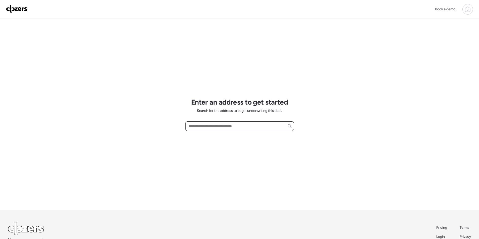
click at [222, 127] on input "text" at bounding box center [239, 126] width 104 height 7
paste input "**********"
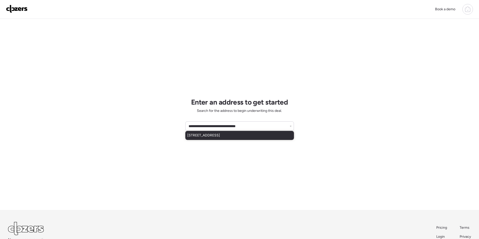
click at [191, 137] on span "2041 E Radcliffe Dr, Tempe, AZ, 85283" at bounding box center [203, 135] width 33 height 5
type input "**********"
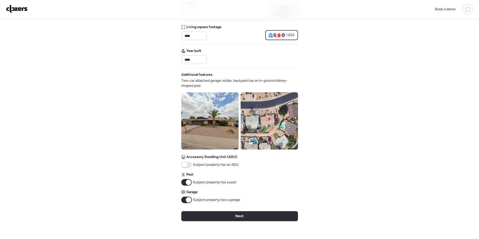
scroll to position [118, 0]
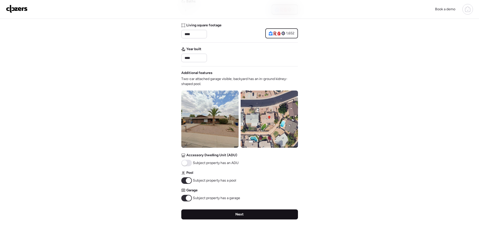
click at [235, 210] on div "Next" at bounding box center [239, 215] width 117 height 10
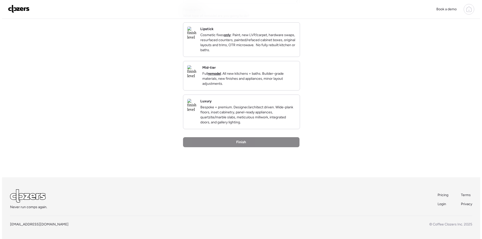
scroll to position [0, 0]
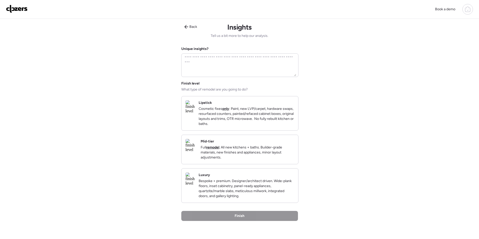
click at [266, 158] on p "Full remodel . All new kitchens + baths. Builder-grade materials, new finishes …" at bounding box center [246, 152] width 93 height 15
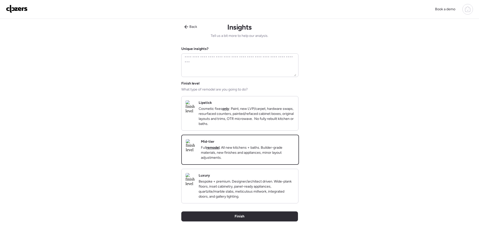
click at [240, 229] on div "Back Insights Tell us a bit more to help our analysis. Unique insights? Finish …" at bounding box center [239, 135] width 117 height 233
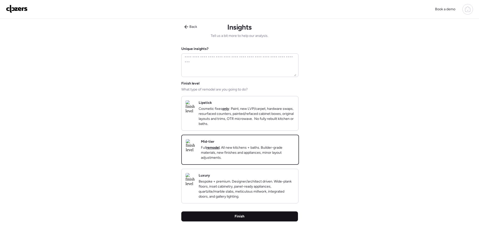
click at [240, 219] on span "Finish" at bounding box center [239, 216] width 10 height 5
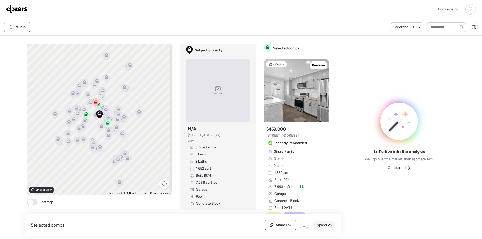
click at [318, 225] on span "Expand" at bounding box center [322, 225] width 12 height 5
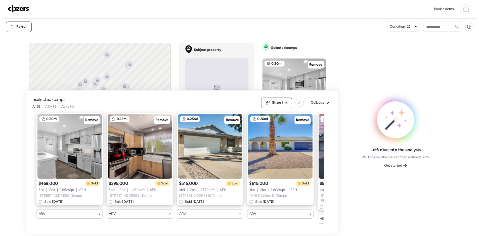
scroll to position [0, 65]
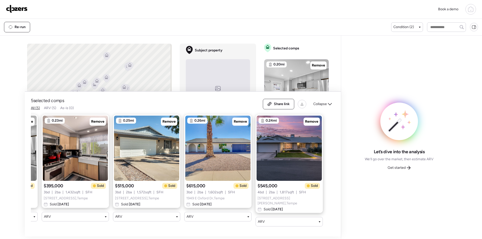
click at [403, 170] on span "Get started" at bounding box center [397, 168] width 18 height 5
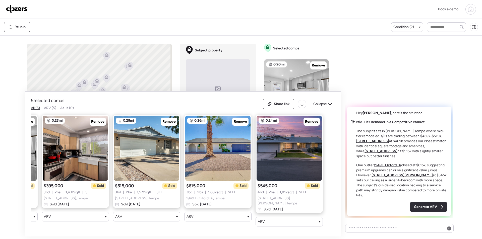
scroll to position [0, 0]
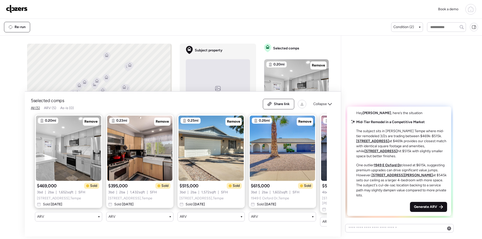
click at [432, 210] on div "Generate ARV" at bounding box center [428, 207] width 37 height 10
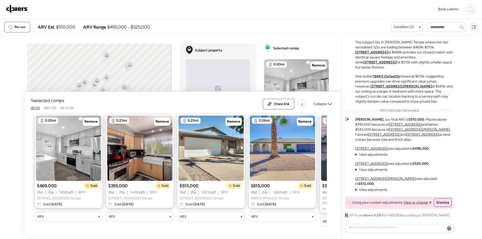
click at [67, 23] on div "Re-run ARV Est. $510,000 ARV Range $495,000 - $525,000" at bounding box center [197, 27] width 387 height 11
copy span "510,000"
click at [284, 103] on span "Share link" at bounding box center [282, 104] width 16 height 5
click at [21, 8] on img at bounding box center [17, 9] width 22 height 8
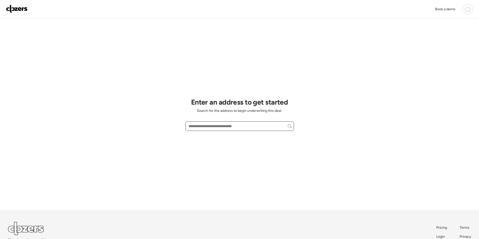
click at [207, 127] on input "text" at bounding box center [239, 126] width 104 height 7
paste input "**********"
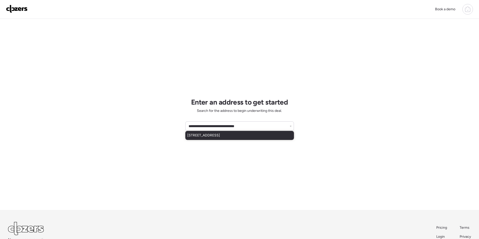
click at [206, 136] on span "[STREET_ADDRESS]" at bounding box center [203, 135] width 33 height 5
type input "**********"
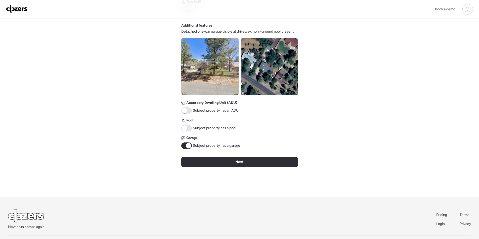
scroll to position [166, 0]
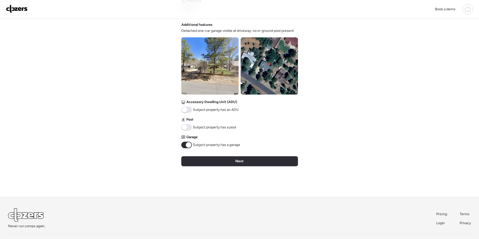
click at [261, 64] on img at bounding box center [268, 65] width 57 height 57
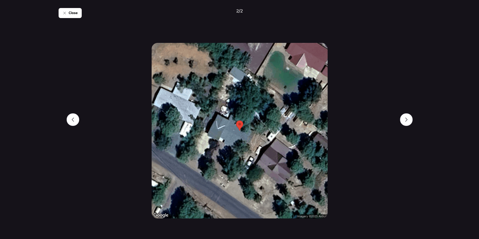
click at [76, 11] on span "Close" at bounding box center [73, 13] width 9 height 5
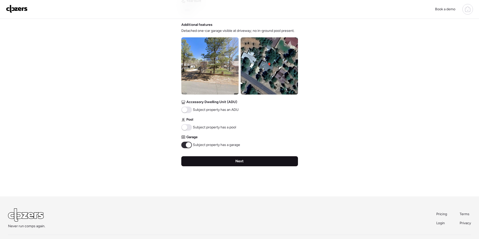
click at [221, 157] on div "Next" at bounding box center [239, 162] width 117 height 10
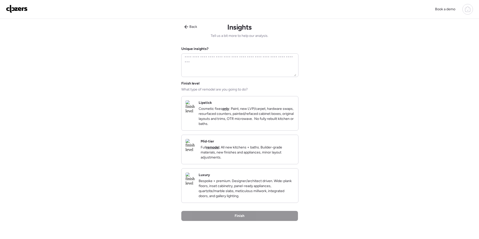
click at [263, 159] on p "Full remodel . All new kitchens + baths. Builder-grade materials, new finishes …" at bounding box center [246, 152] width 93 height 15
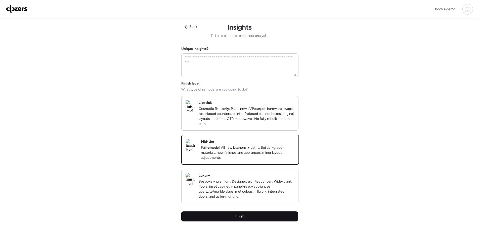
click at [250, 222] on div "Finish" at bounding box center [239, 217] width 117 height 10
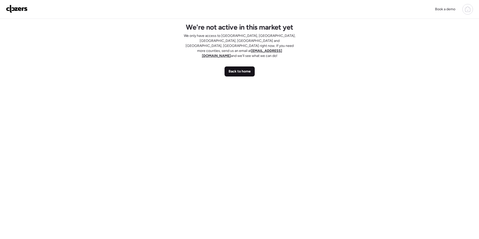
click at [231, 69] on span "Back to home" at bounding box center [239, 71] width 22 height 5
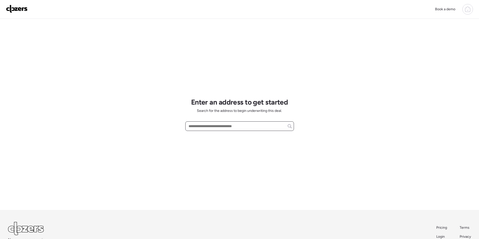
click at [208, 126] on input "text" at bounding box center [239, 126] width 104 height 7
paste input "**********"
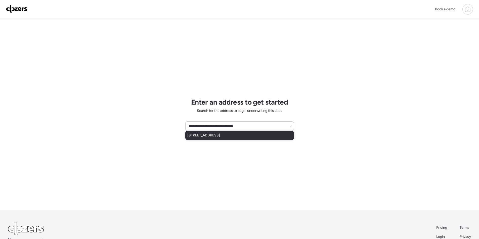
click at [211, 135] on span "[STREET_ADDRESS]" at bounding box center [203, 135] width 33 height 5
type input "**********"
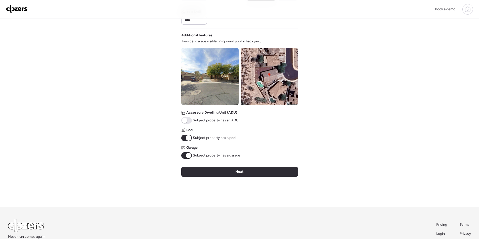
scroll to position [160, 0]
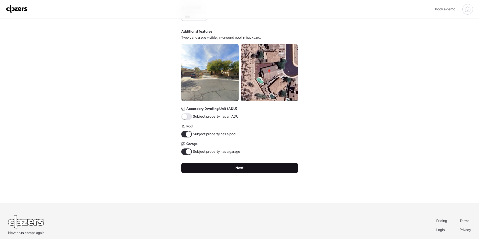
click at [261, 165] on div "Next" at bounding box center [239, 168] width 117 height 10
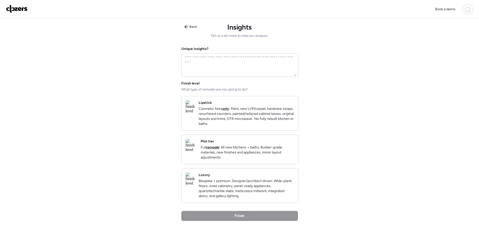
click at [267, 155] on p "Full remodel . All new kitchens + baths. Builder-grade materials, new finishes …" at bounding box center [246, 152] width 93 height 15
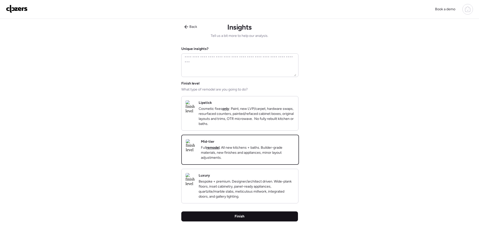
click at [260, 219] on div "Finish" at bounding box center [239, 217] width 117 height 10
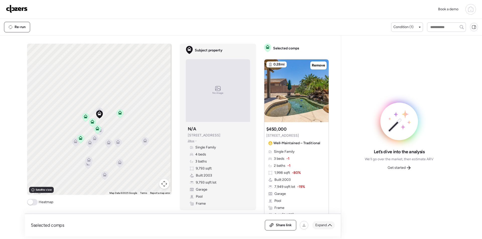
click at [318, 222] on div "Expand" at bounding box center [324, 226] width 23 height 8
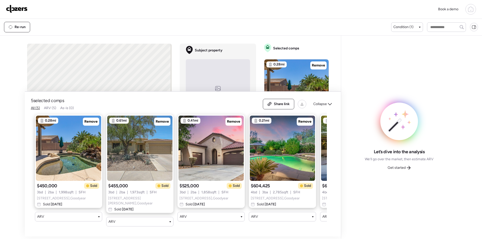
scroll to position [0, 65]
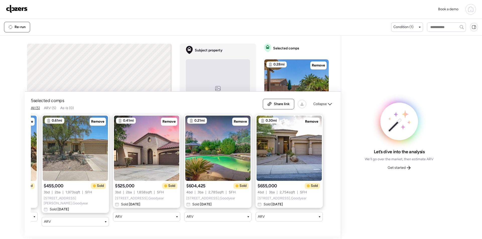
click at [327, 107] on span "Collapse" at bounding box center [321, 104] width 14 height 5
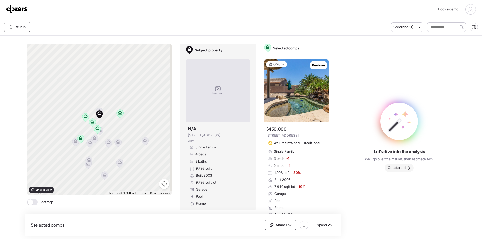
click at [406, 169] on div "Get started" at bounding box center [399, 168] width 29 height 8
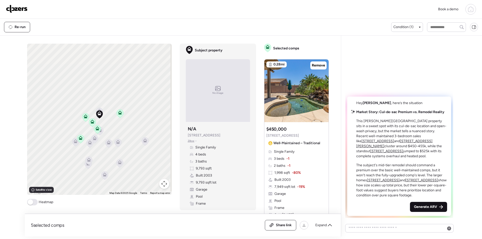
click at [418, 208] on span "Generate ARV" at bounding box center [425, 207] width 23 height 5
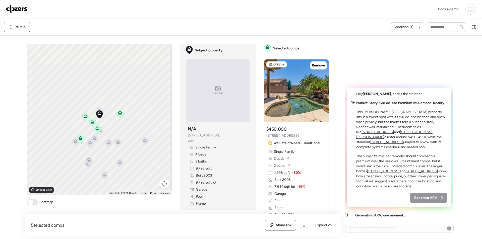
click at [49, 18] on div "Book a demo" at bounding box center [241, 9] width 482 height 19
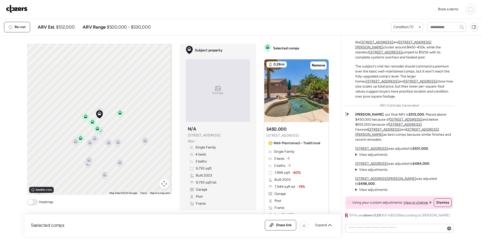
click at [63, 26] on span "$512,000" at bounding box center [65, 27] width 19 height 6
copy span "512,000"
click at [287, 224] on span "Share link" at bounding box center [284, 225] width 16 height 5
